Goal: Task Accomplishment & Management: Complete application form

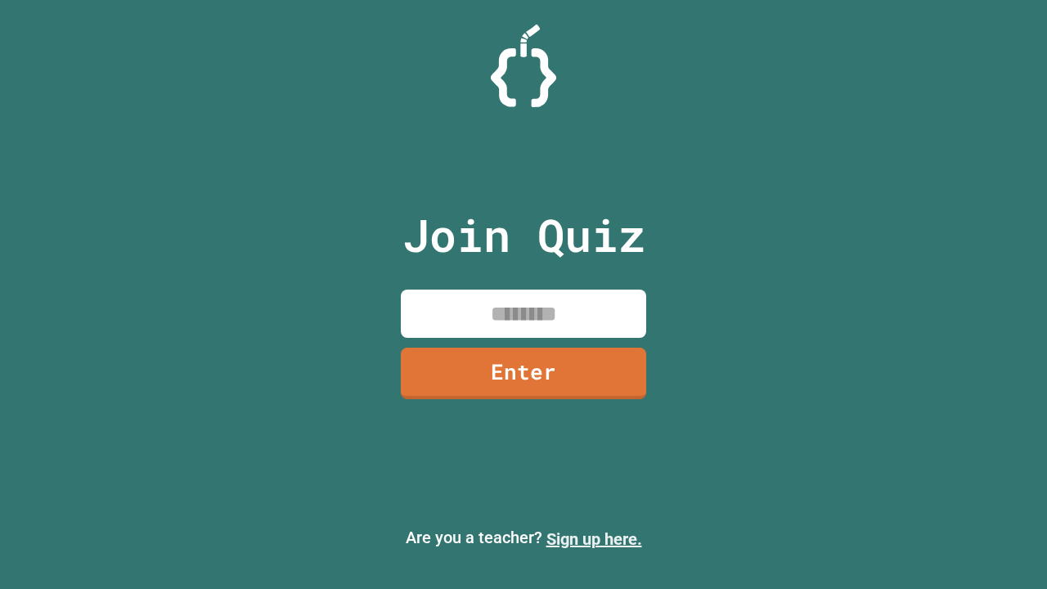
click at [594, 539] on link "Sign up here." at bounding box center [595, 539] width 96 height 20
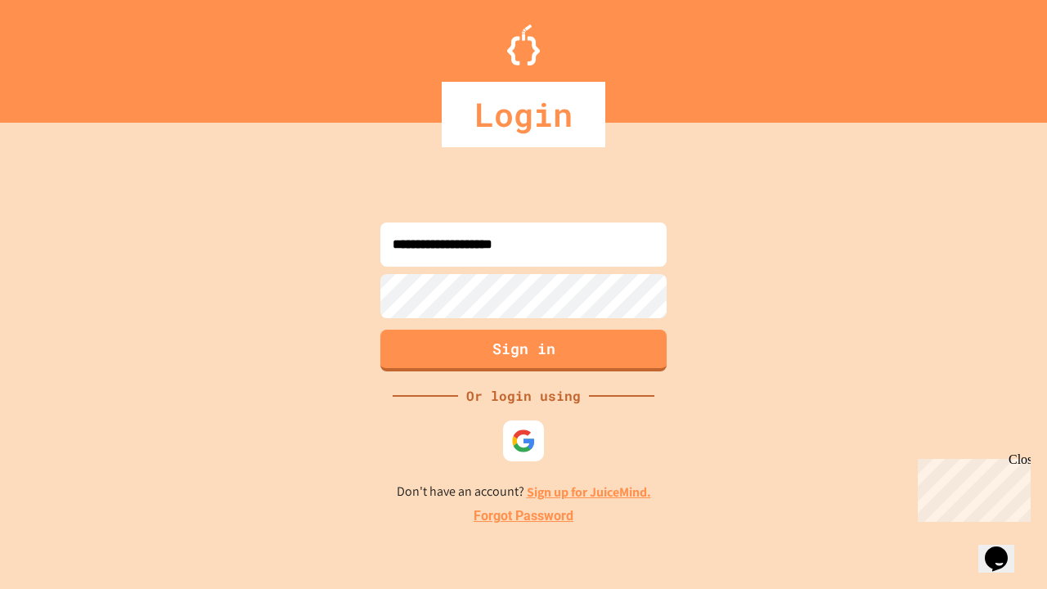
type input "**********"
